Goal: Task Accomplishment & Management: Manage account settings

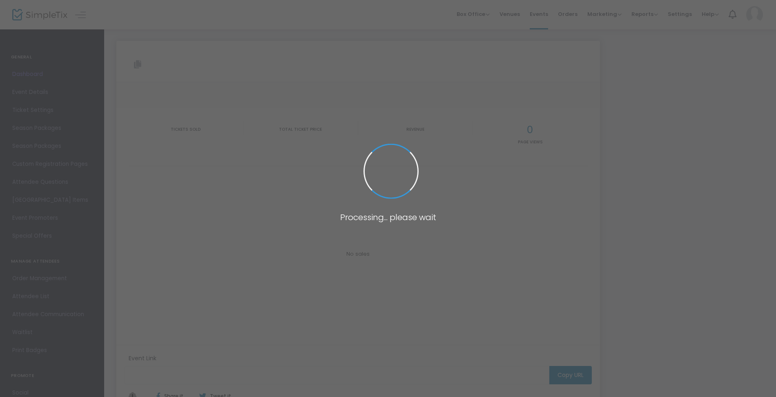
type input "https://www.simpletix.com/e/spectrum-productions-16th-annual-gala-and-tickets-2…"
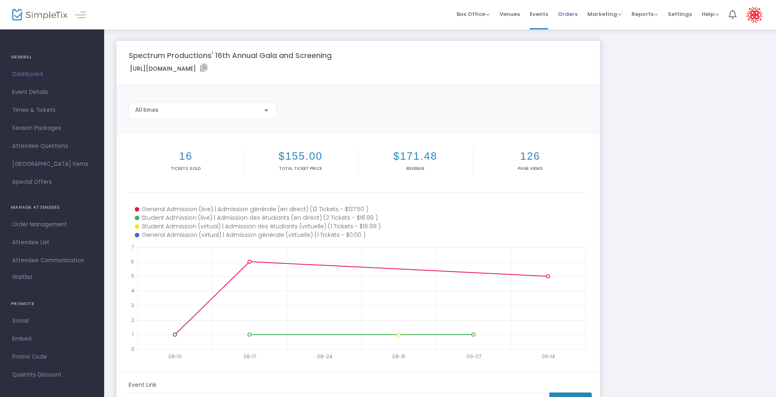
click at [565, 9] on span "Orders" at bounding box center [568, 14] width 20 height 21
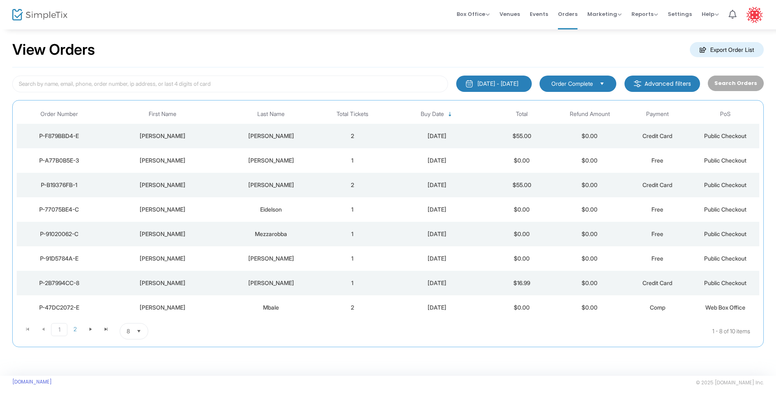
scroll to position [11, 0]
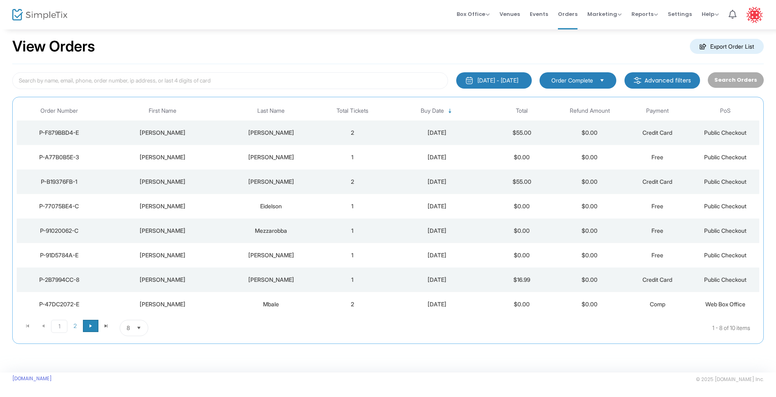
click at [88, 327] on span "Go to the next page" at bounding box center [90, 326] width 7 height 7
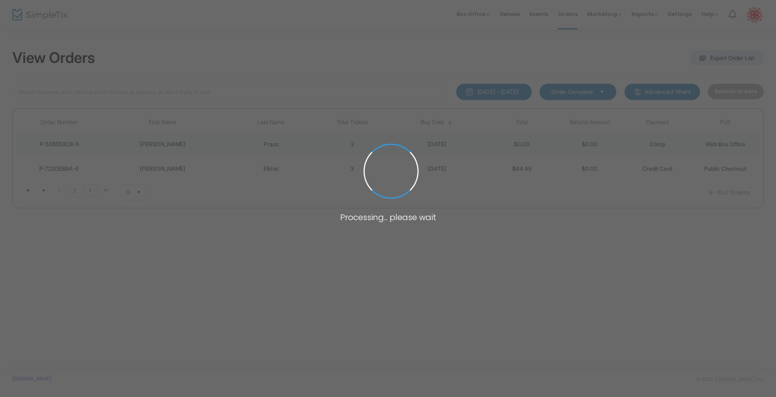
scroll to position [0, 0]
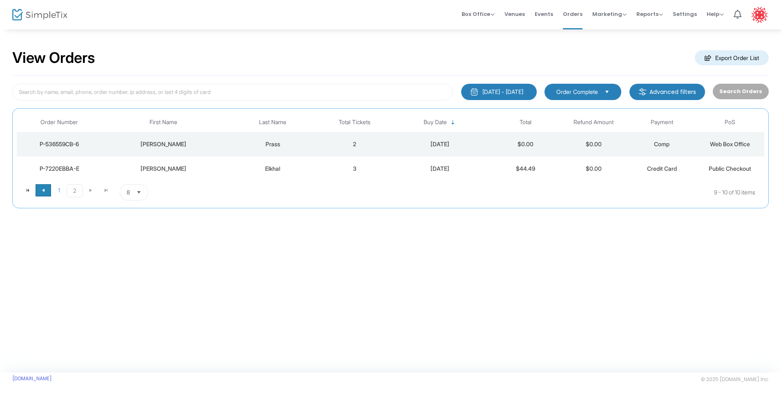
click at [44, 190] on span "Go to the previous page" at bounding box center [43, 190] width 7 height 7
